Goal: Register for event/course

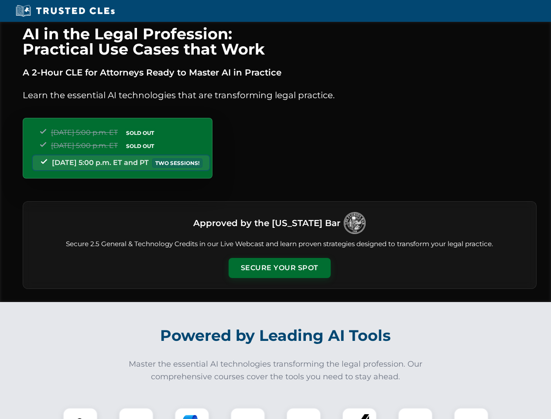
click at [279, 268] on button "Secure Your Spot" at bounding box center [279, 268] width 102 height 20
click at [80, 413] on img at bounding box center [80, 424] width 25 height 25
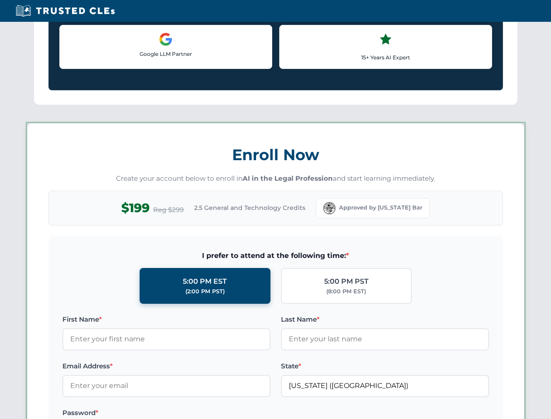
click at [248, 413] on label "Password *" at bounding box center [166, 412] width 208 height 10
